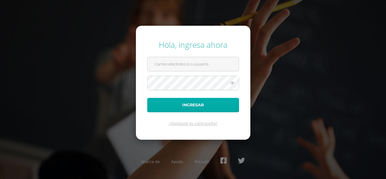
type input "katterineibate2023@maiagt.org"
click at [172, 100] on button "Ingresar" at bounding box center [193, 105] width 92 height 14
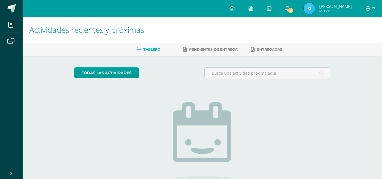
click at [289, 8] on span "8" at bounding box center [290, 10] width 6 height 6
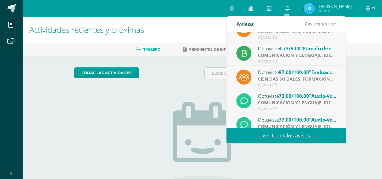
scroll to position [14, 0]
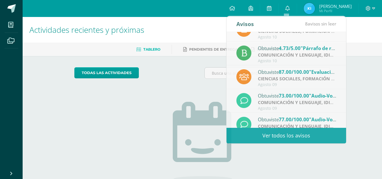
click at [306, 7] on img at bounding box center [309, 8] width 11 height 11
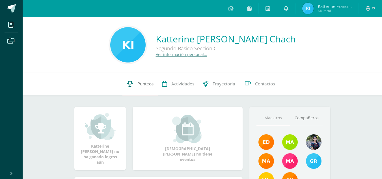
click at [129, 88] on link "Punteos" at bounding box center [139, 84] width 35 height 23
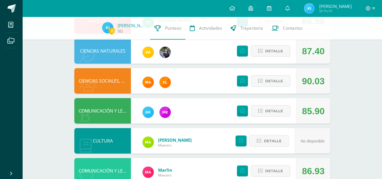
scroll to position [171, 0]
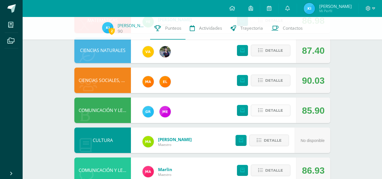
click at [278, 114] on span "Detalle" at bounding box center [274, 110] width 18 height 10
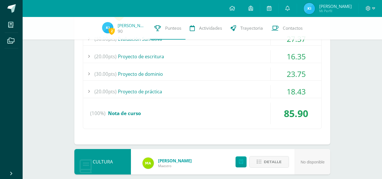
scroll to position [282, 0]
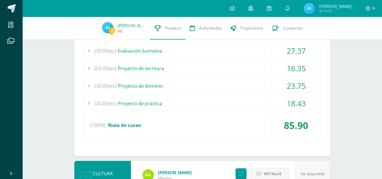
click at [265, 97] on div "(20.00pts) Proyecto de práctica" at bounding box center [202, 103] width 238 height 13
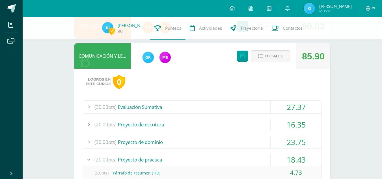
scroll to position [225, 0]
click at [273, 57] on span "Detalle" at bounding box center [274, 56] width 18 height 10
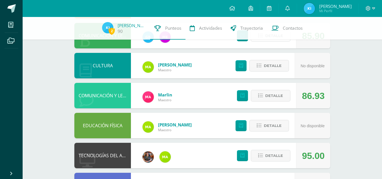
scroll to position [246, 0]
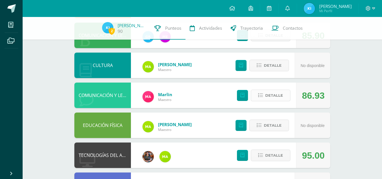
click at [265, 93] on button "Detalle" at bounding box center [271, 96] width 40 height 12
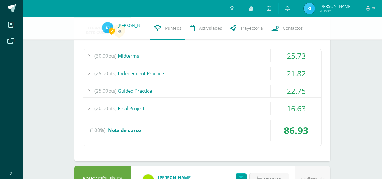
scroll to position [340, 0]
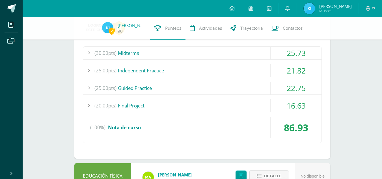
click at [309, 104] on div "16.63" at bounding box center [296, 105] width 51 height 13
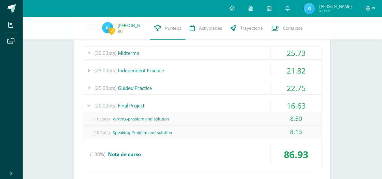
click at [297, 88] on div "22.75" at bounding box center [296, 88] width 51 height 13
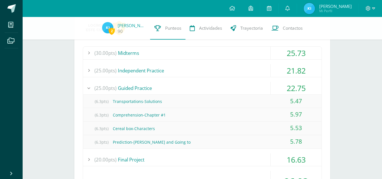
click at [364, 105] on div "2 Katterine Ibaté 90 Punteos Actividades Trayectoria Contactos Pendiente Unidad…" at bounding box center [202, 10] width 359 height 666
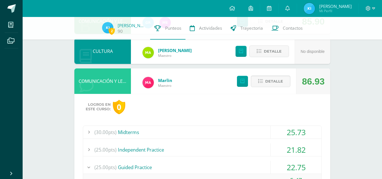
scroll to position [260, 0]
click at [267, 81] on span "Detalle" at bounding box center [274, 81] width 18 height 10
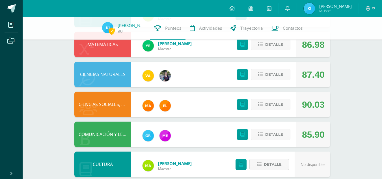
scroll to position [146, 0]
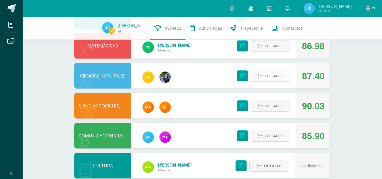
click at [271, 76] on span "Detalle" at bounding box center [274, 76] width 18 height 10
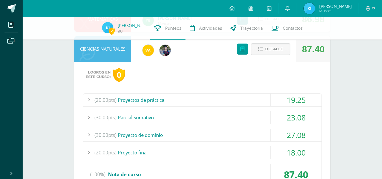
scroll to position [178, 0]
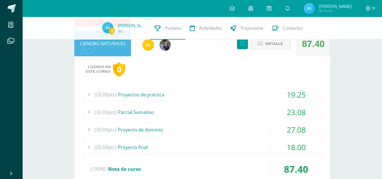
click at [298, 114] on div "23.08" at bounding box center [296, 112] width 51 height 13
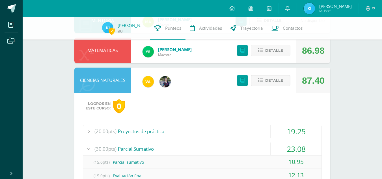
scroll to position [141, 0]
click at [267, 79] on span "Detalle" at bounding box center [274, 80] width 18 height 10
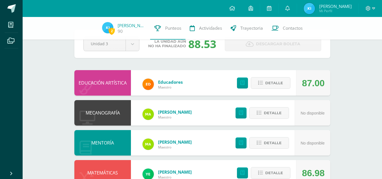
scroll to position [19, 0]
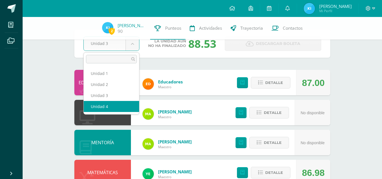
select select "Unidad 4"
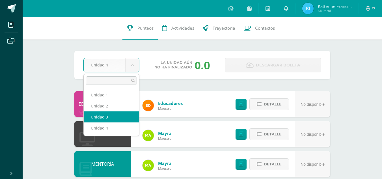
select select "Unidad 3"
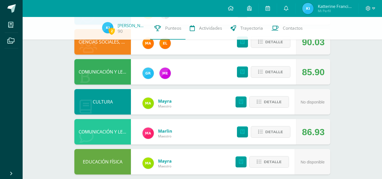
scroll to position [206, 0]
